Goal: Transaction & Acquisition: Purchase product/service

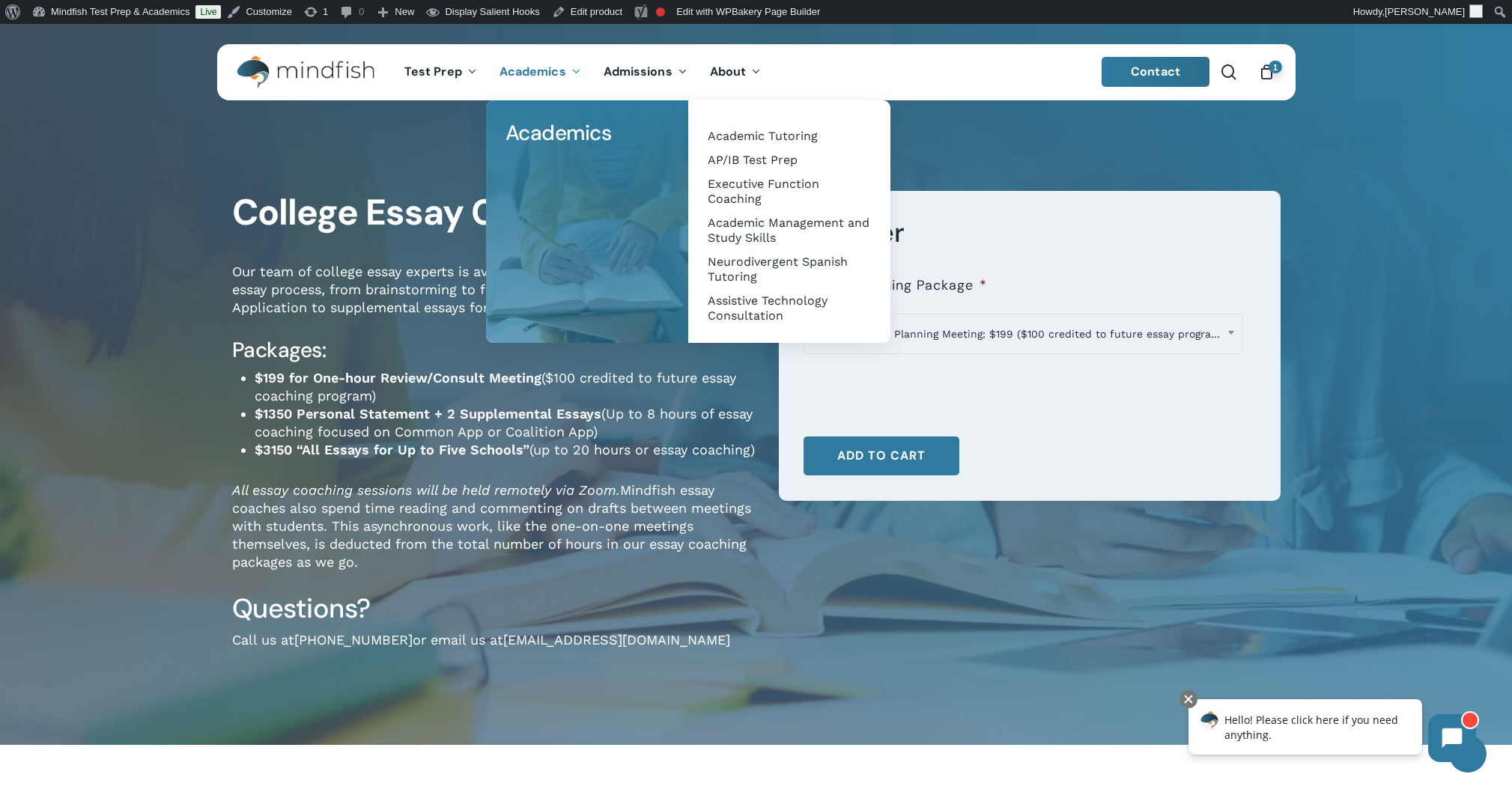
click at [1419, 484] on div "College Essay Coaching Our team of college essay experts is available to help w…" at bounding box center [756, 423] width 1512 height 645
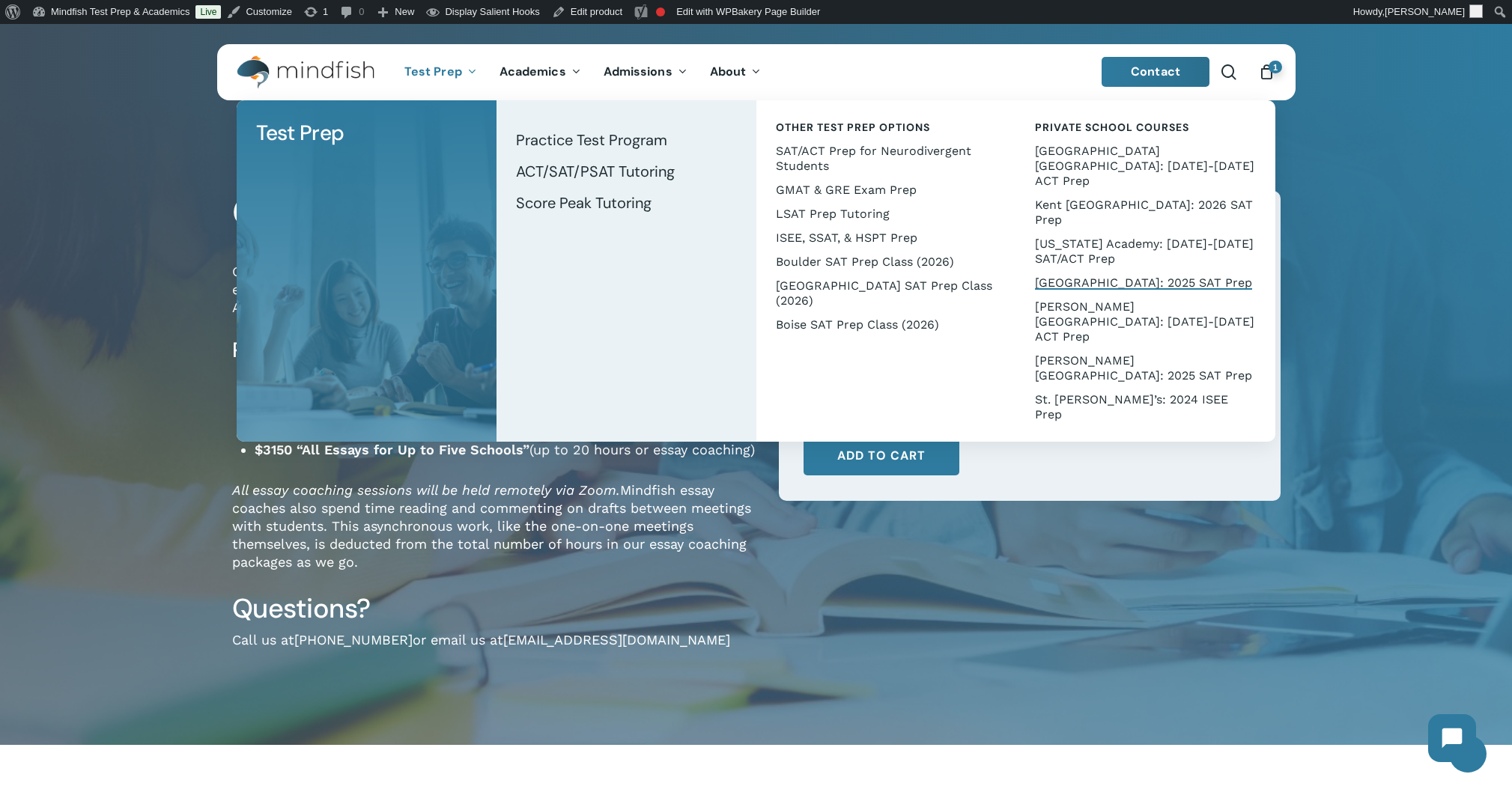
click at [1087, 275] on span "[GEOGRAPHIC_DATA]: 2025 SAT Prep" at bounding box center [1143, 282] width 217 height 14
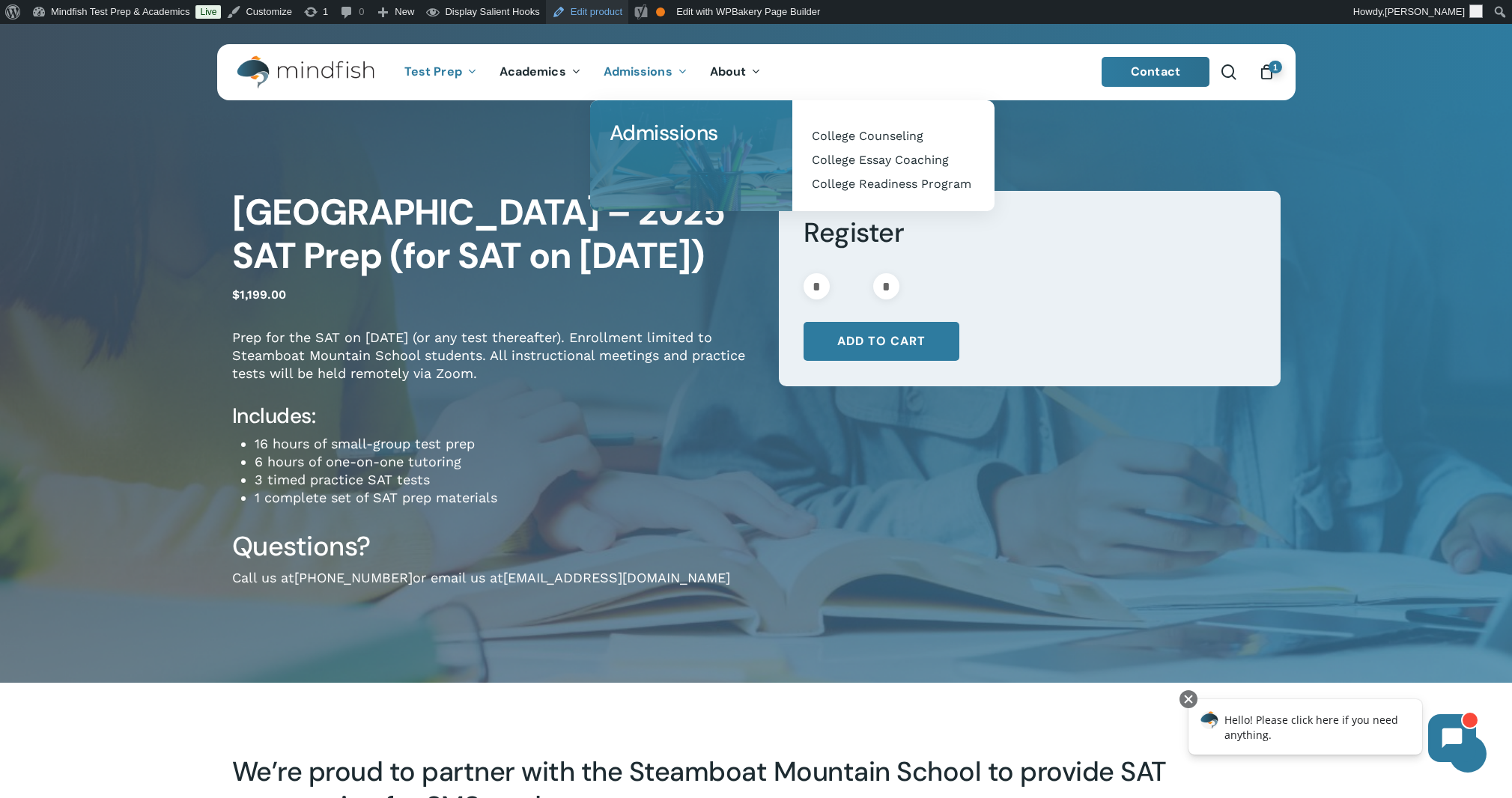
click at [610, 6] on link "Edit product" at bounding box center [587, 12] width 82 height 24
